Goal: Book appointment/travel/reservation

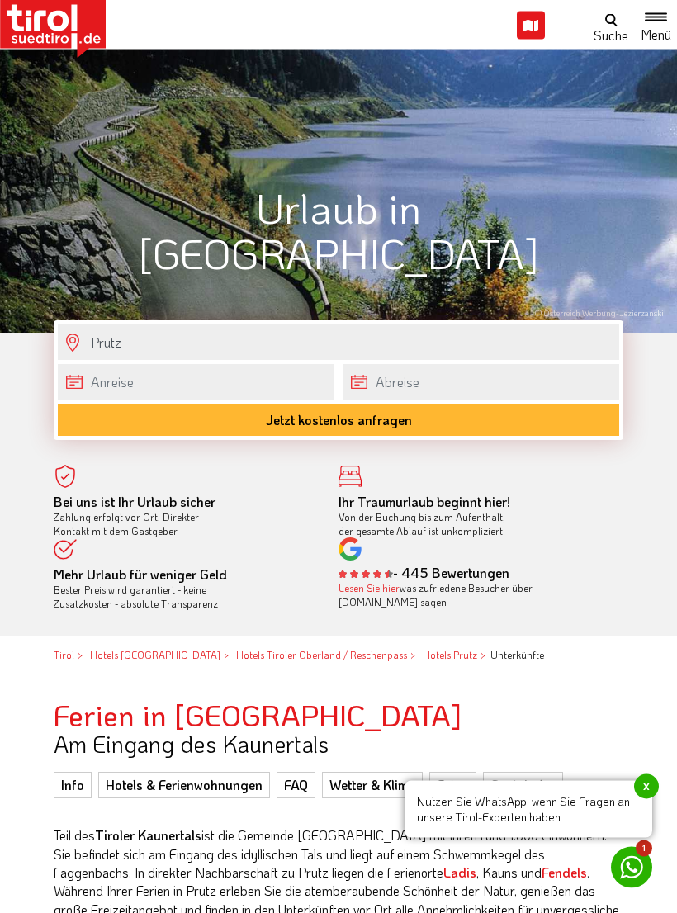
scroll to position [280, 0]
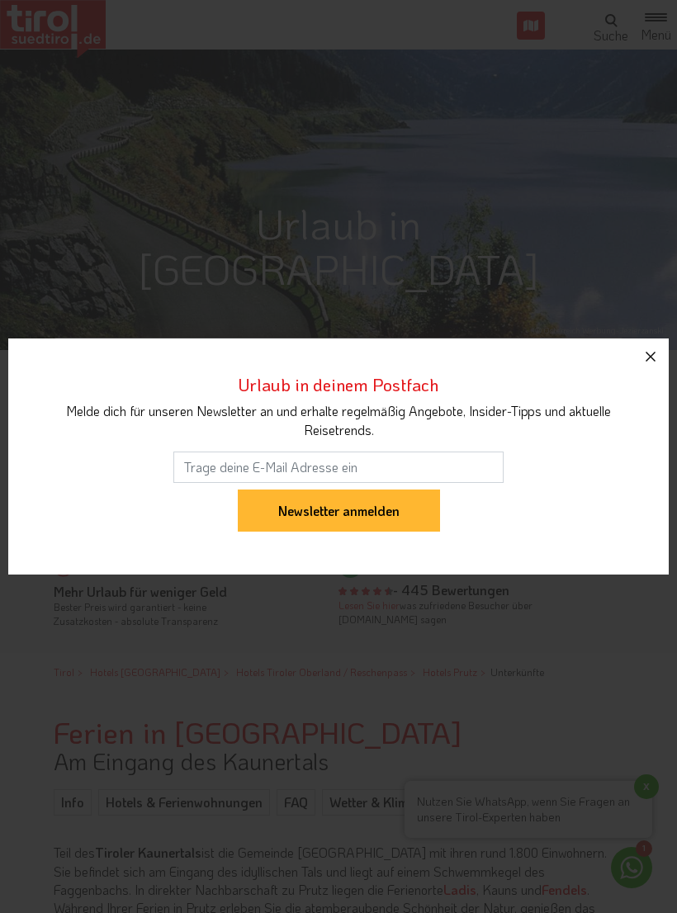
click at [662, 357] on button "button" at bounding box center [650, 357] width 36 height 36
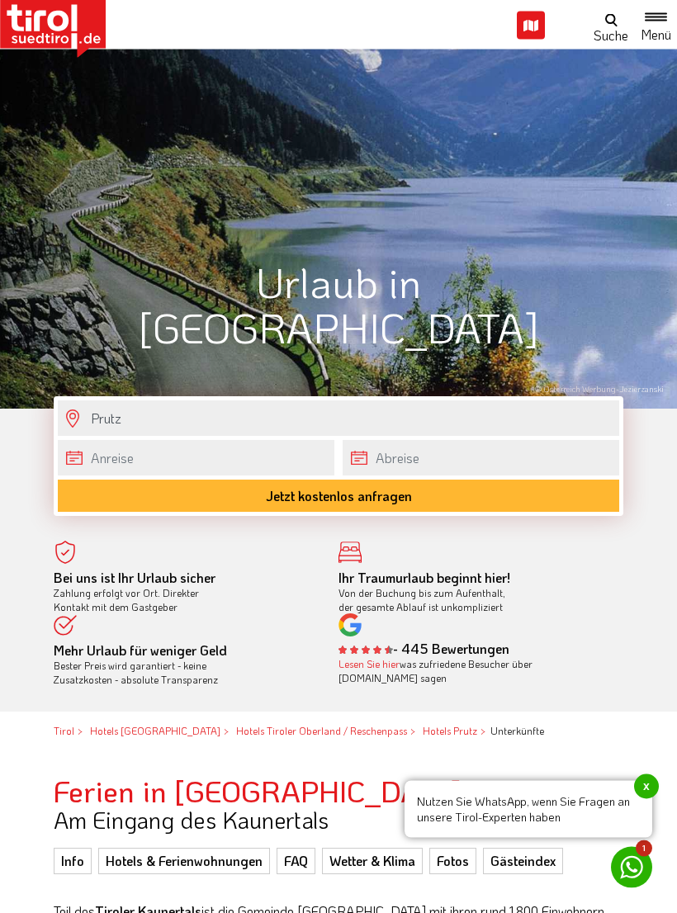
scroll to position [213, 0]
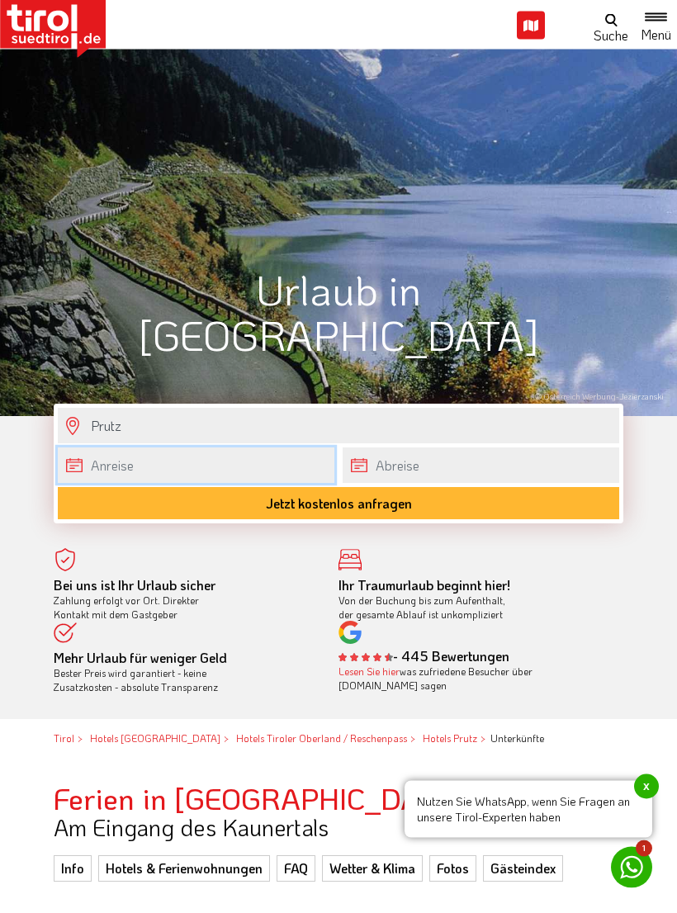
click at [190, 480] on body "Die Region [GEOGRAPHIC_DATA] [GEOGRAPHIC_DATA] - [GEOGRAPHIC_DATA] - [GEOGRAPHI…" at bounding box center [338, 243] width 677 height 913
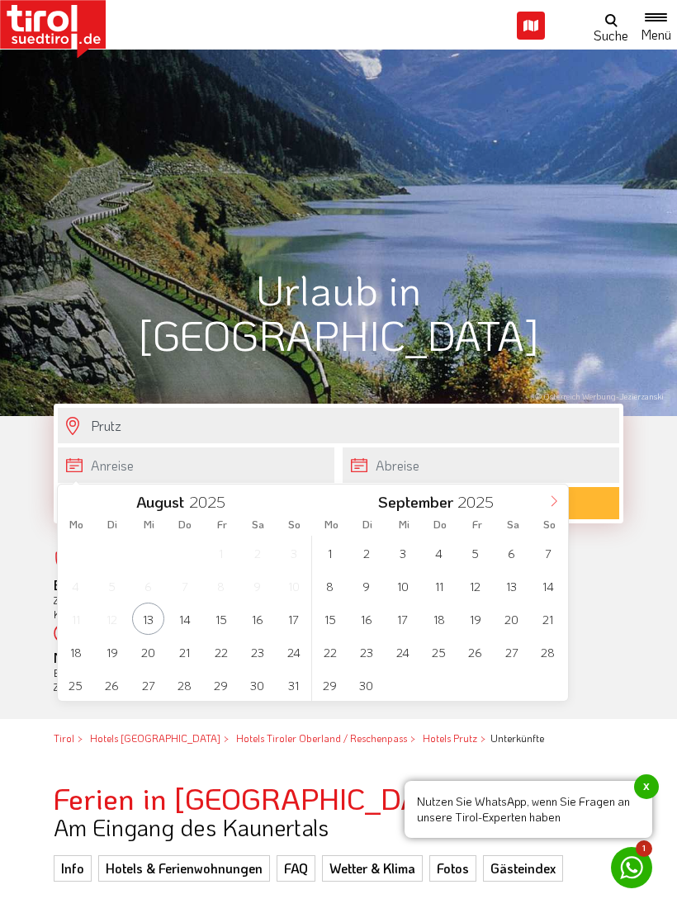
click at [556, 507] on icon at bounding box center [554, 501] width 12 height 12
click at [478, 556] on span "3" at bounding box center [475, 553] width 32 height 32
click at [225, 585] on span "10" at bounding box center [221, 586] width 32 height 32
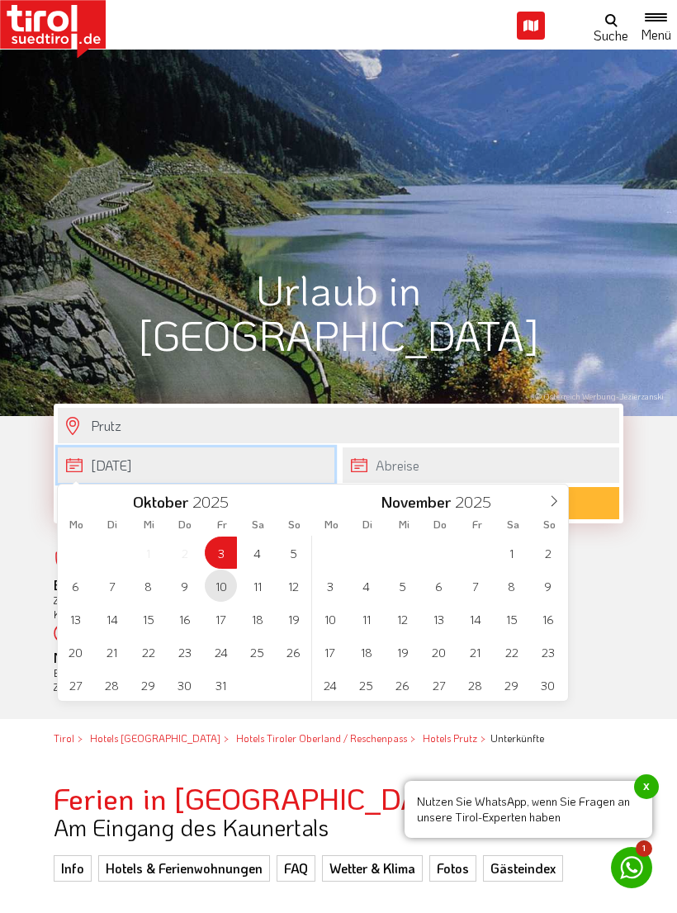
type input "[DATE]"
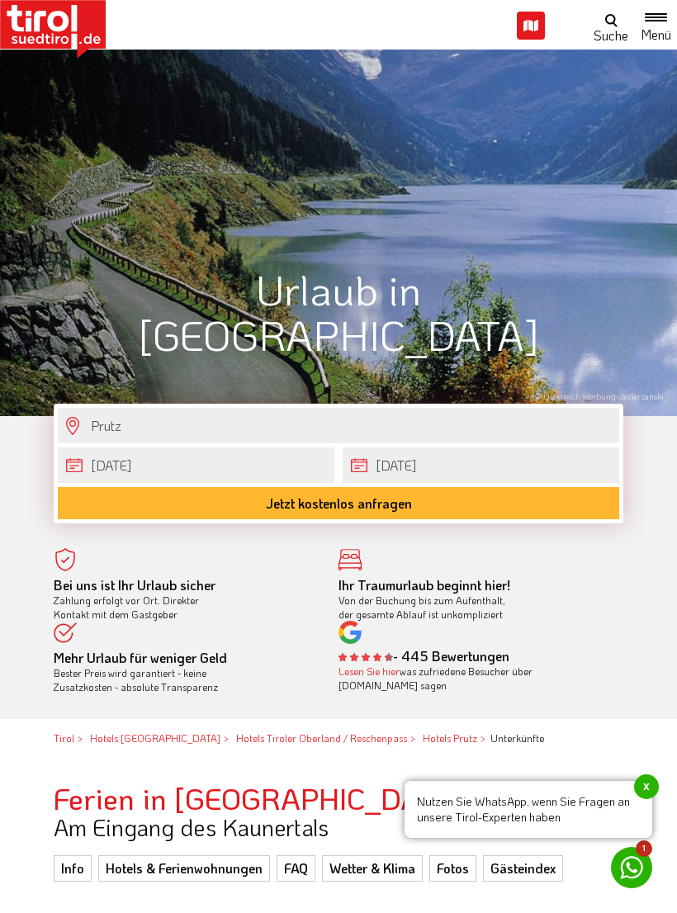
click at [651, 592] on div "Bei uns ist Ihr Urlaub sicher Zahlung erfolgt vor Ort. Direkter Kontakt mit dem…" at bounding box center [338, 627] width 677 height 182
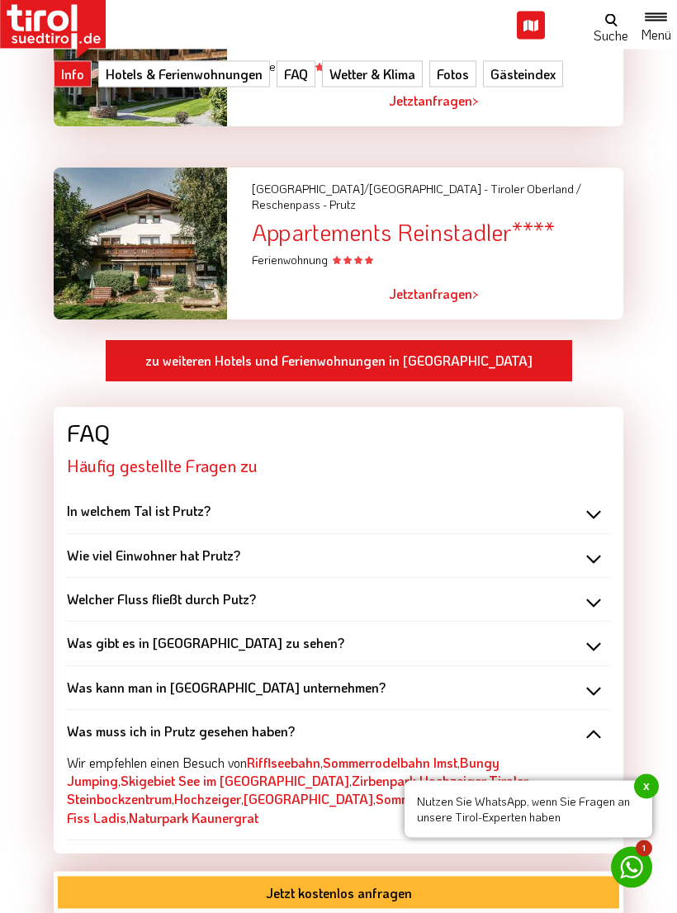
scroll to position [1447, 0]
click at [85, 502] on b "In welchem Tal ist Prutz?" at bounding box center [139, 510] width 144 height 17
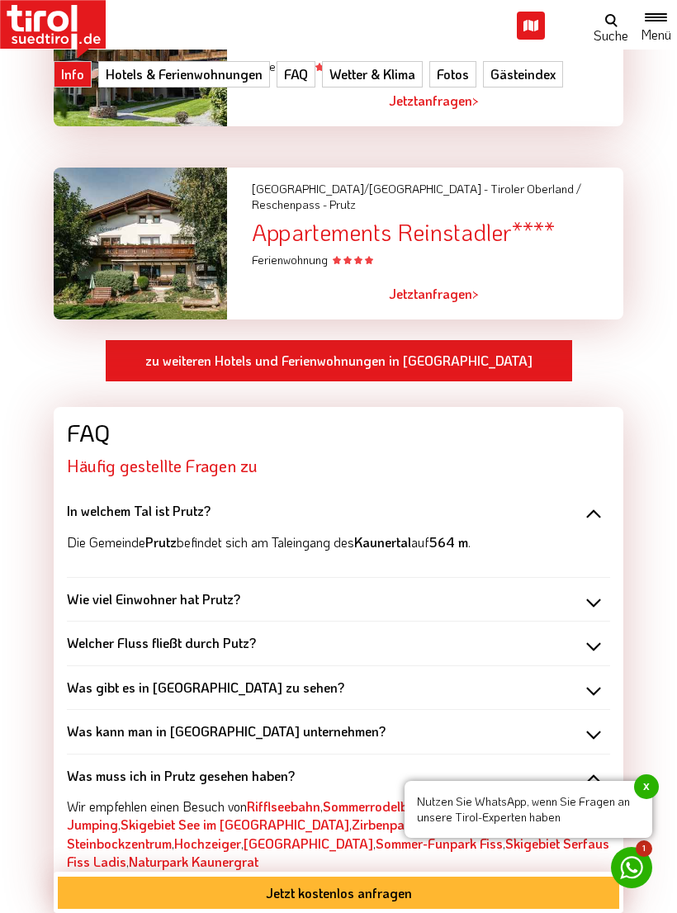
click at [225, 590] on b "Wie viel Einwohner hat Prutz?" at bounding box center [153, 598] width 173 height 17
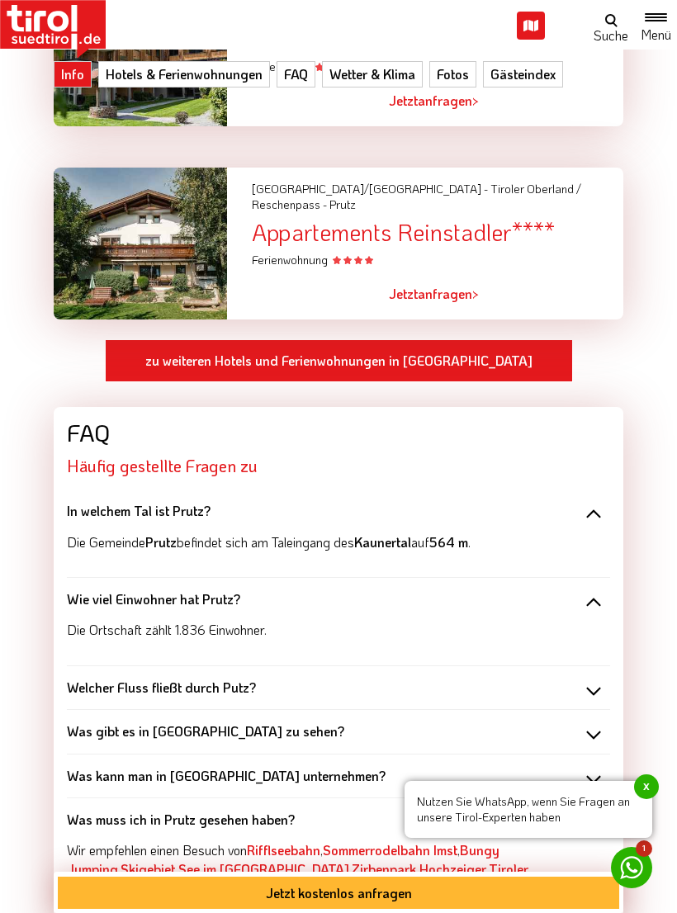
click at [219, 679] on b "Welcher Fluss fließt durch Putz?" at bounding box center [161, 687] width 189 height 17
